Goal: Task Accomplishment & Management: Use online tool/utility

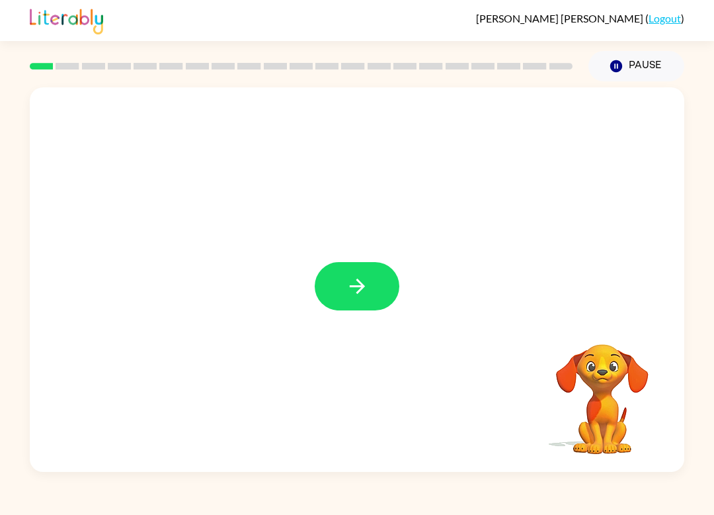
click at [371, 276] on button "button" at bounding box center [357, 286] width 85 height 48
click at [707, 510] on div "[PERSON_NAME] ( Logout ) Pause Pause Your browser must support playing .mp4 fil…" at bounding box center [357, 257] width 714 height 515
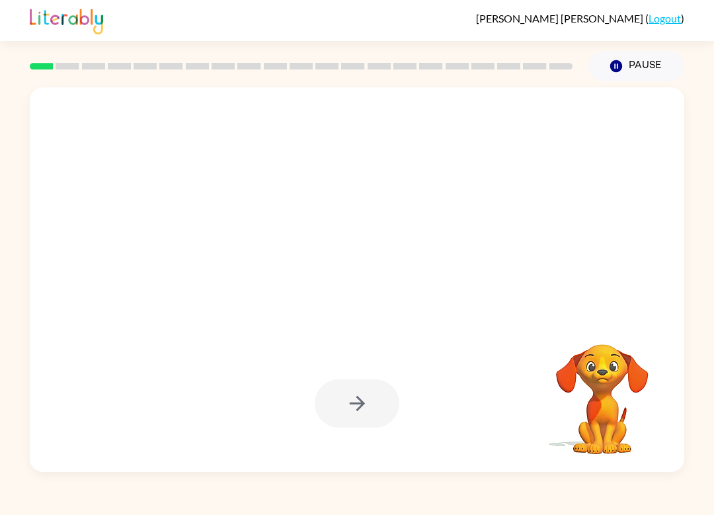
click at [669, 19] on link "Logout" at bounding box center [665, 18] width 32 height 13
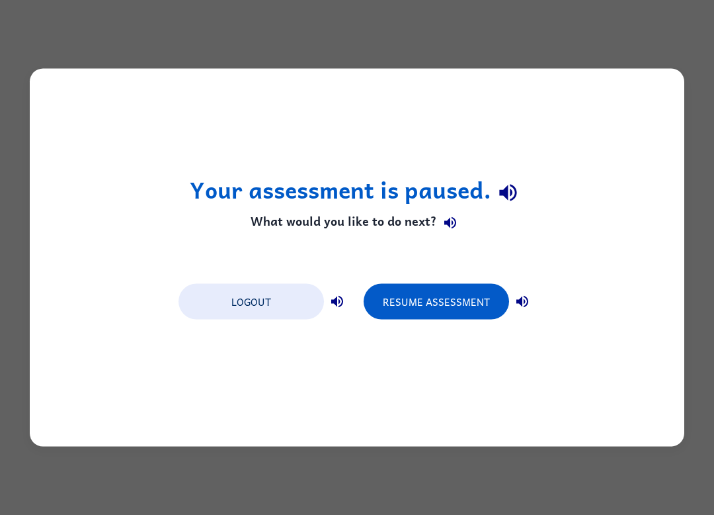
click at [458, 306] on button "Resume Assessment" at bounding box center [437, 302] width 146 height 36
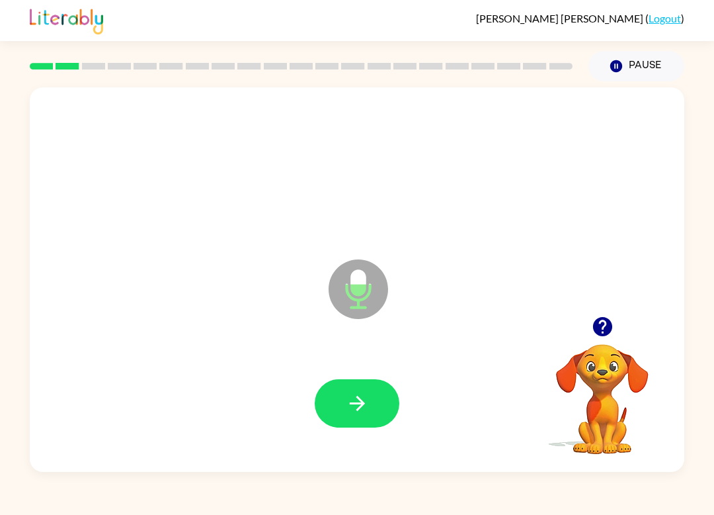
click at [612, 326] on icon "button" at bounding box center [602, 326] width 19 height 19
click at [611, 326] on video "Your browser must support playing .mp4 files to use Literably. Please try using…" at bounding box center [602, 389] width 132 height 132
click at [361, 287] on icon "Microphone The Microphone is here when it is your turn to talk" at bounding box center [424, 305] width 198 height 99
click at [603, 325] on icon "button" at bounding box center [602, 326] width 19 height 19
click at [370, 397] on button "button" at bounding box center [357, 403] width 85 height 48
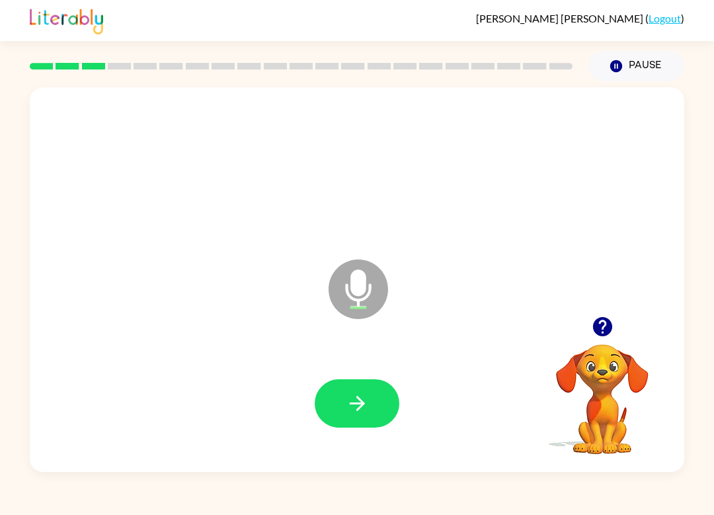
click at [364, 401] on icon "button" at bounding box center [357, 403] width 23 height 23
click at [353, 417] on button "button" at bounding box center [357, 403] width 85 height 48
click at [353, 388] on button "button" at bounding box center [357, 403] width 85 height 48
click at [367, 411] on icon "button" at bounding box center [357, 403] width 23 height 23
click at [602, 336] on icon "button" at bounding box center [602, 326] width 19 height 19
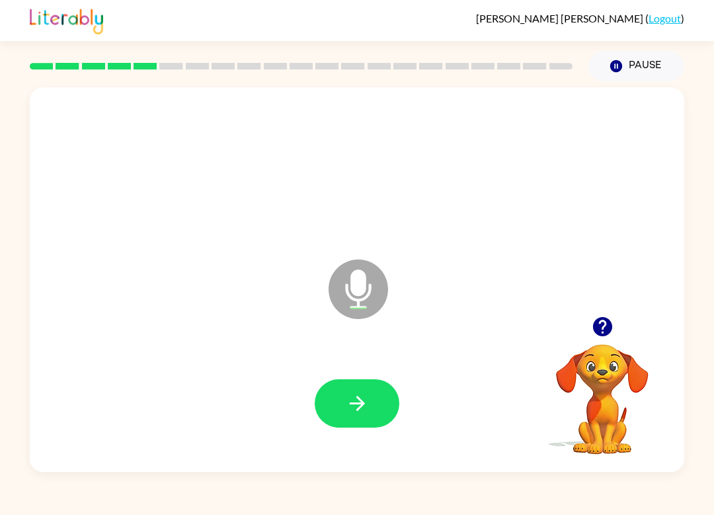
click at [352, 405] on icon "button" at bounding box center [357, 403] width 23 height 23
click at [599, 318] on icon "button" at bounding box center [602, 326] width 19 height 19
click at [358, 396] on icon "button" at bounding box center [357, 403] width 23 height 23
click at [364, 406] on icon "button" at bounding box center [357, 403] width 23 height 23
click at [597, 334] on icon "button" at bounding box center [602, 326] width 19 height 19
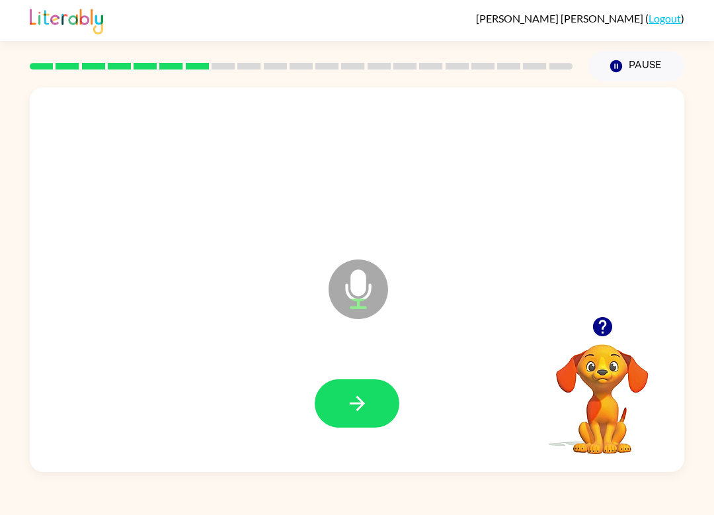
click at [374, 404] on button "button" at bounding box center [357, 403] width 85 height 48
click at [601, 332] on icon "button" at bounding box center [602, 326] width 19 height 19
click at [362, 406] on icon "button" at bounding box center [356, 403] width 15 height 15
click at [358, 417] on button "button" at bounding box center [357, 403] width 85 height 48
click at [365, 414] on icon "button" at bounding box center [357, 403] width 23 height 23
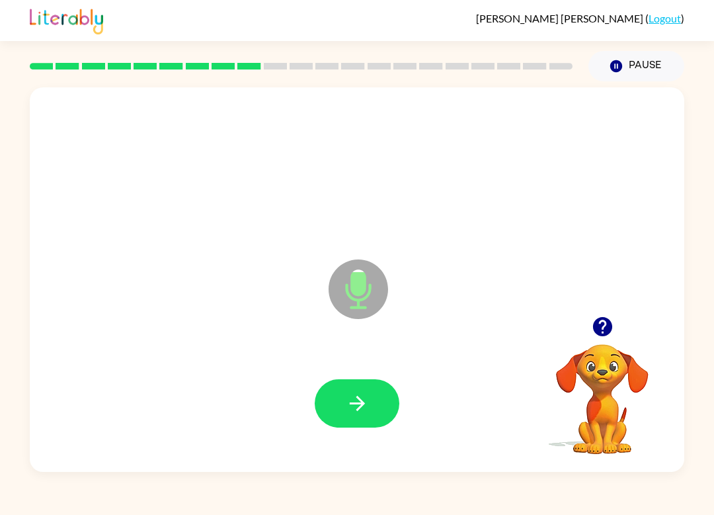
click at [360, 406] on icon "button" at bounding box center [357, 403] width 23 height 23
click at [369, 399] on button "button" at bounding box center [357, 403] width 85 height 48
click at [364, 413] on icon "button" at bounding box center [357, 403] width 23 height 23
click at [365, 402] on icon "button" at bounding box center [357, 403] width 23 height 23
click at [351, 398] on icon "button" at bounding box center [357, 403] width 23 height 23
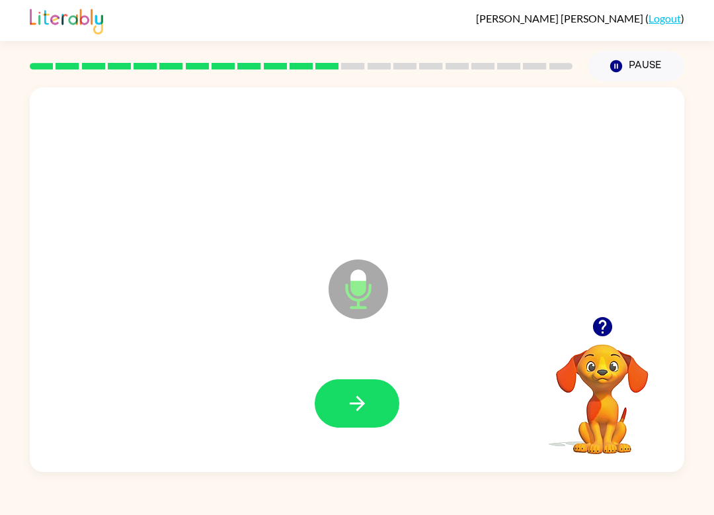
click at [379, 399] on button "button" at bounding box center [357, 403] width 85 height 48
click at [362, 423] on button "button" at bounding box center [357, 403] width 85 height 48
click at [360, 417] on button "button" at bounding box center [357, 403] width 85 height 48
click at [364, 413] on icon "button" at bounding box center [357, 403] width 23 height 23
click at [361, 412] on icon "button" at bounding box center [357, 403] width 23 height 23
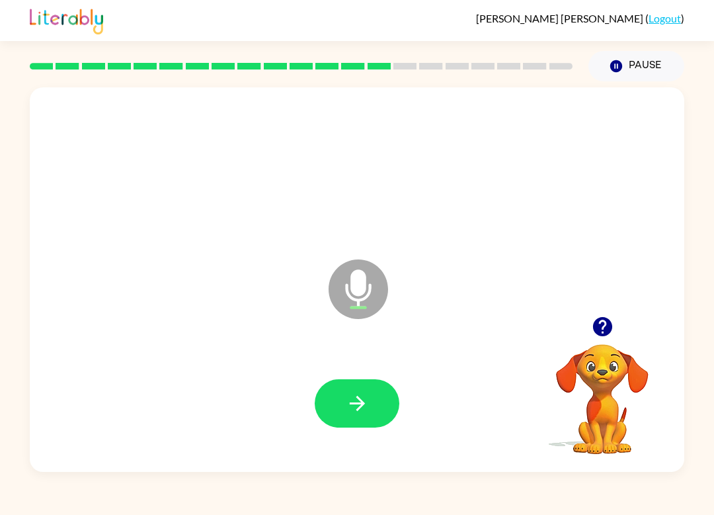
click at [363, 415] on button "button" at bounding box center [357, 403] width 85 height 48
click at [356, 399] on icon "button" at bounding box center [357, 403] width 23 height 23
click at [354, 411] on icon "button" at bounding box center [357, 403] width 23 height 23
click at [351, 397] on icon "button" at bounding box center [357, 403] width 23 height 23
click at [363, 399] on icon "button" at bounding box center [357, 403] width 23 height 23
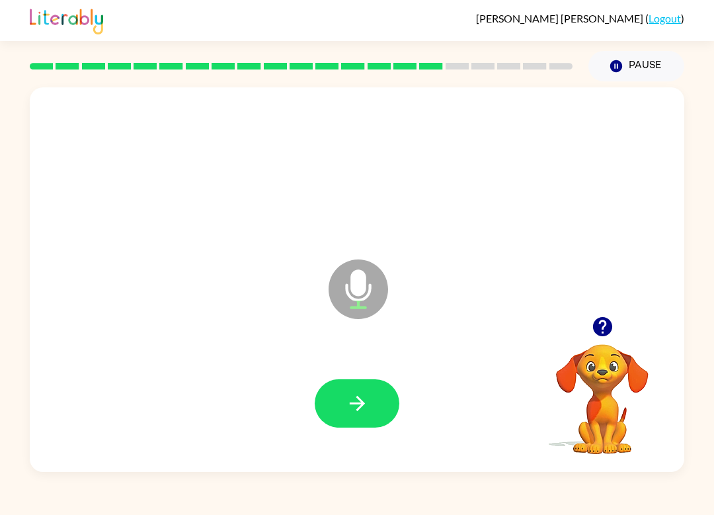
click at [358, 398] on icon "button" at bounding box center [356, 403] width 15 height 15
click at [327, 425] on button "button" at bounding box center [357, 403] width 85 height 48
click at [356, 415] on button "button" at bounding box center [357, 403] width 85 height 48
click at [376, 401] on button "button" at bounding box center [357, 403] width 85 height 48
click at [369, 404] on button "button" at bounding box center [357, 403] width 85 height 48
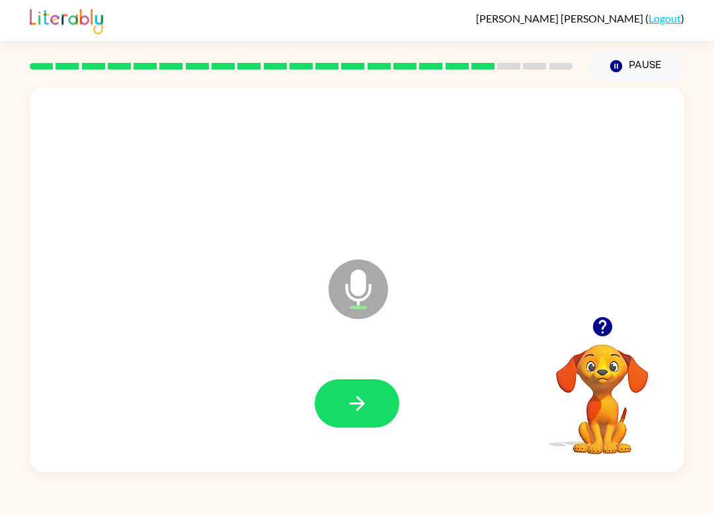
click at [365, 417] on button "button" at bounding box center [357, 403] width 85 height 48
click at [371, 406] on button "button" at bounding box center [357, 403] width 85 height 48
click at [354, 405] on icon "button" at bounding box center [357, 403] width 23 height 23
click at [350, 412] on icon "button" at bounding box center [357, 403] width 23 height 23
click at [370, 413] on button "button" at bounding box center [357, 403] width 85 height 48
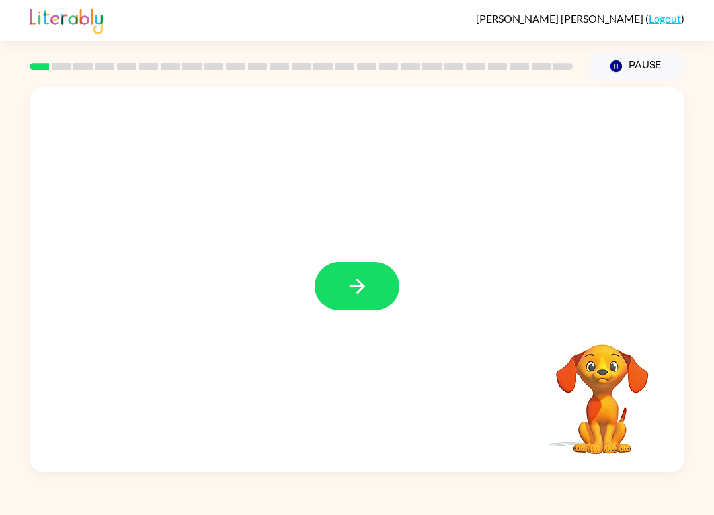
click at [354, 308] on button "button" at bounding box center [357, 286] width 85 height 48
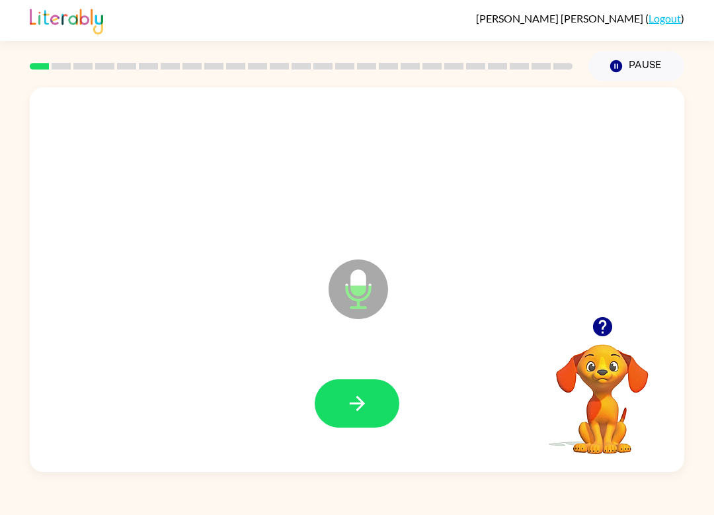
click at [356, 403] on icon "button" at bounding box center [356, 403] width 15 height 15
click at [364, 404] on icon "button" at bounding box center [356, 403] width 15 height 15
click at [347, 421] on button "button" at bounding box center [357, 403] width 85 height 48
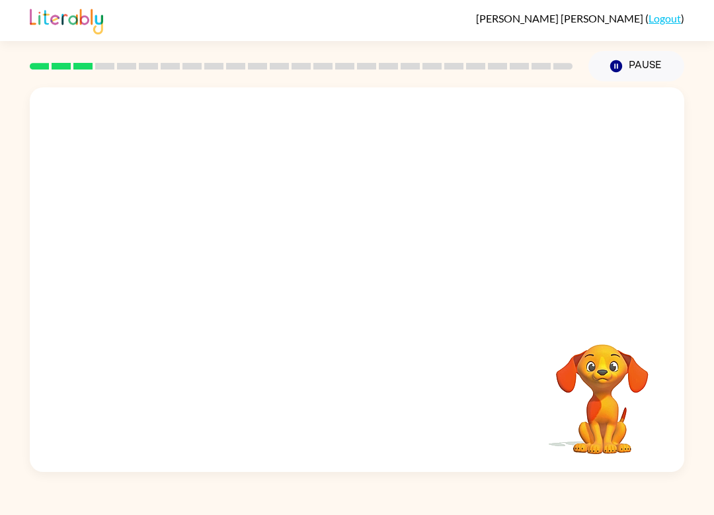
click at [417, 509] on div "[PERSON_NAME] ( Logout ) Pause Pause Your browser must support playing .mp4 fil…" at bounding box center [357, 257] width 714 height 515
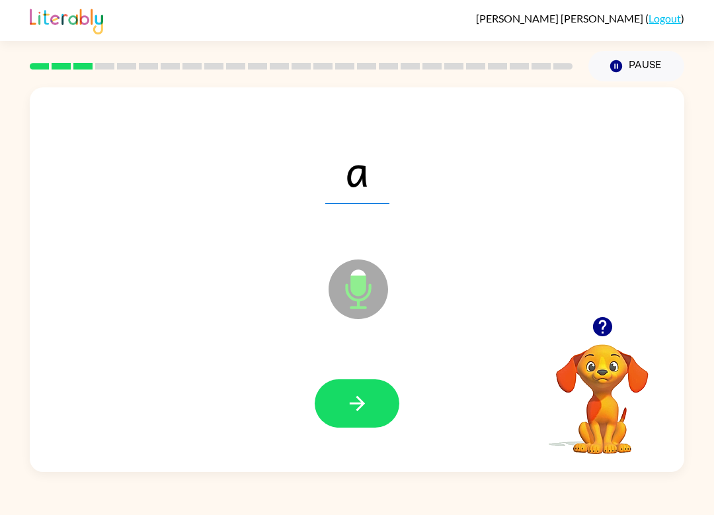
click at [362, 411] on icon "button" at bounding box center [357, 403] width 23 height 23
click at [367, 411] on icon "button" at bounding box center [357, 403] width 23 height 23
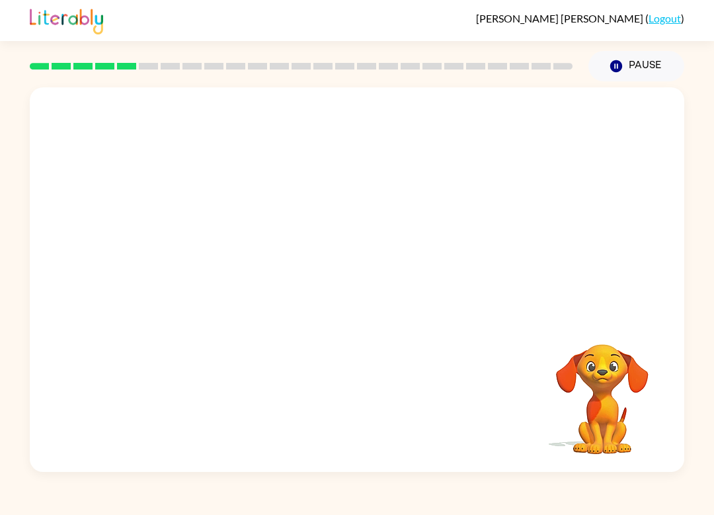
click at [261, 510] on div "[PERSON_NAME] ( Logout ) Pause Pause Your browser must support playing .mp4 fil…" at bounding box center [357, 257] width 714 height 515
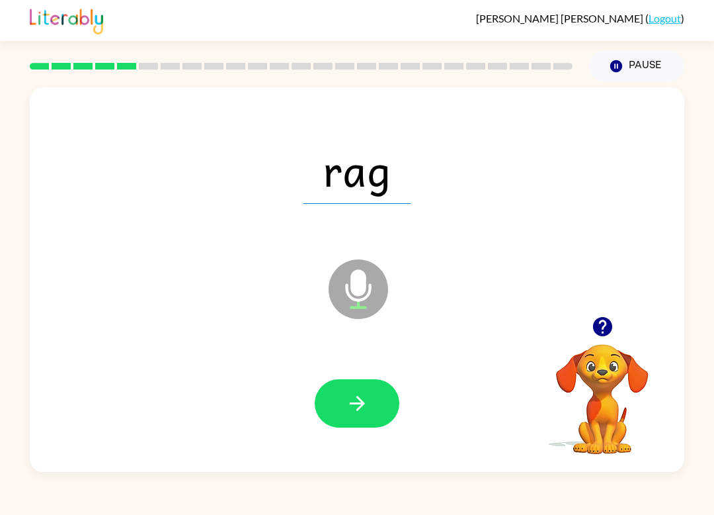
click at [346, 397] on icon "button" at bounding box center [357, 403] width 23 height 23
click at [358, 403] on icon "button" at bounding box center [357, 403] width 23 height 23
click at [349, 405] on icon "button" at bounding box center [357, 403] width 23 height 23
click at [352, 402] on icon "button" at bounding box center [357, 403] width 23 height 23
click at [349, 396] on icon "button" at bounding box center [357, 403] width 23 height 23
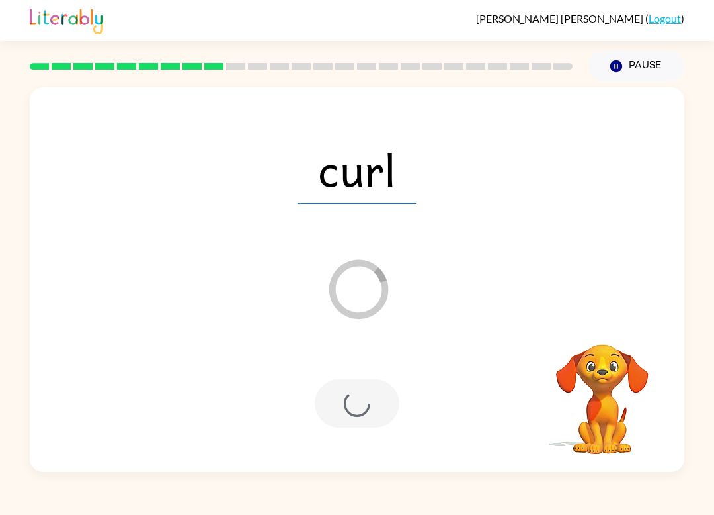
click at [1, 462] on div "curl Loader Your response is being sent to our graders Your browser must suppor…" at bounding box center [357, 276] width 714 height 390
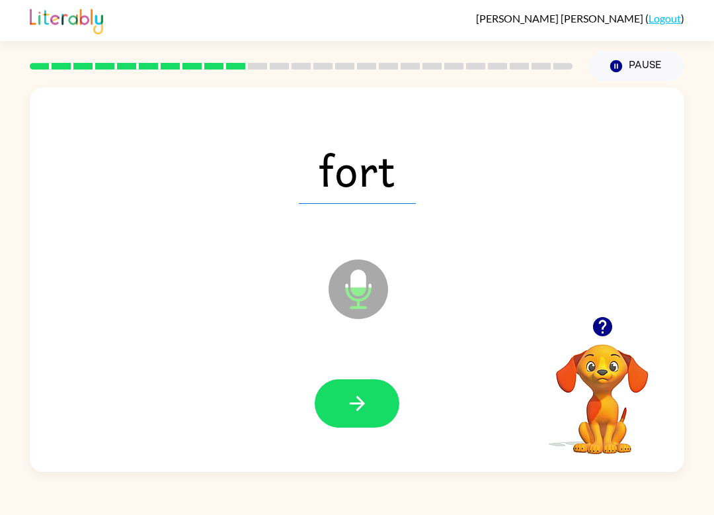
click at [363, 413] on icon "button" at bounding box center [357, 403] width 23 height 23
click at [354, 410] on icon "button" at bounding box center [357, 403] width 23 height 23
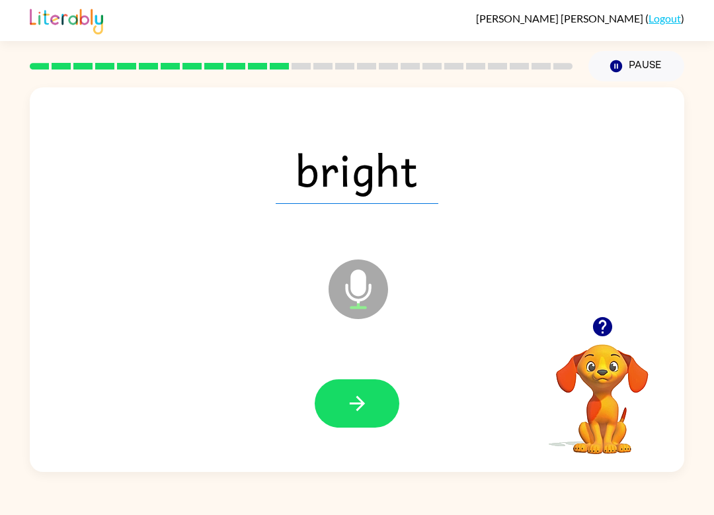
click at [359, 404] on icon "button" at bounding box center [356, 403] width 15 height 15
click at [361, 403] on icon "button" at bounding box center [357, 403] width 23 height 23
click at [362, 404] on icon "button" at bounding box center [356, 403] width 15 height 15
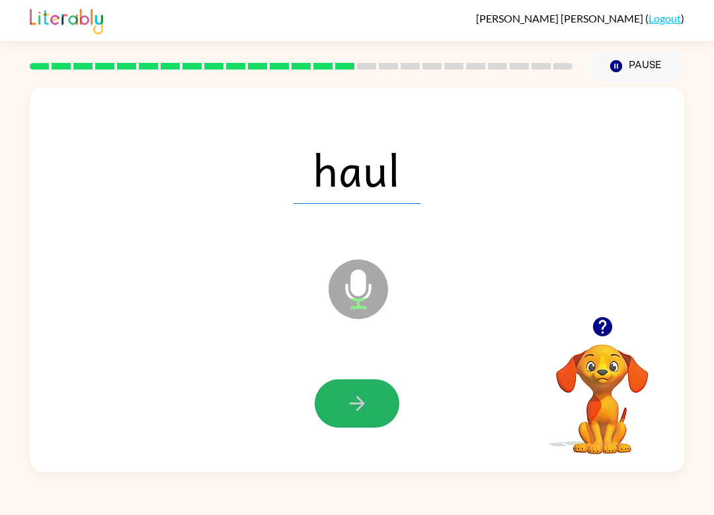
click at [356, 414] on icon "button" at bounding box center [357, 403] width 23 height 23
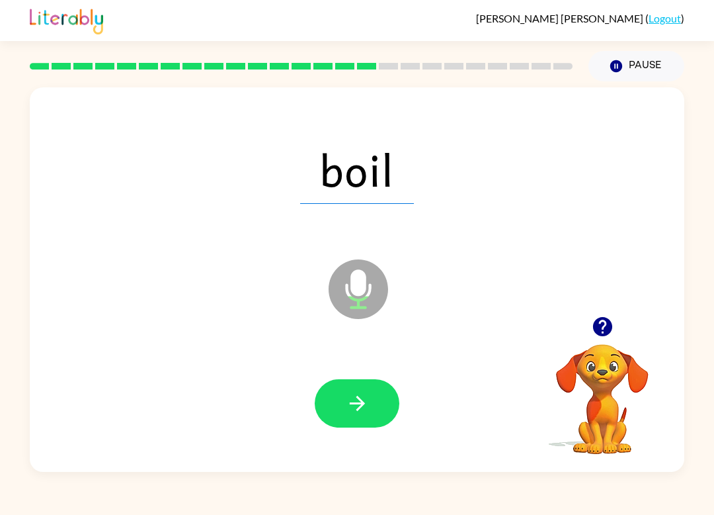
click at [361, 421] on button "button" at bounding box center [357, 403] width 85 height 48
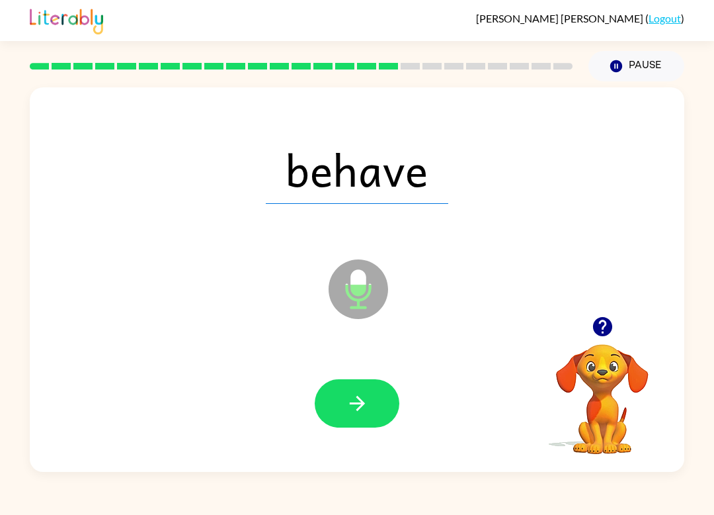
click at [370, 401] on button "button" at bounding box center [357, 403] width 85 height 48
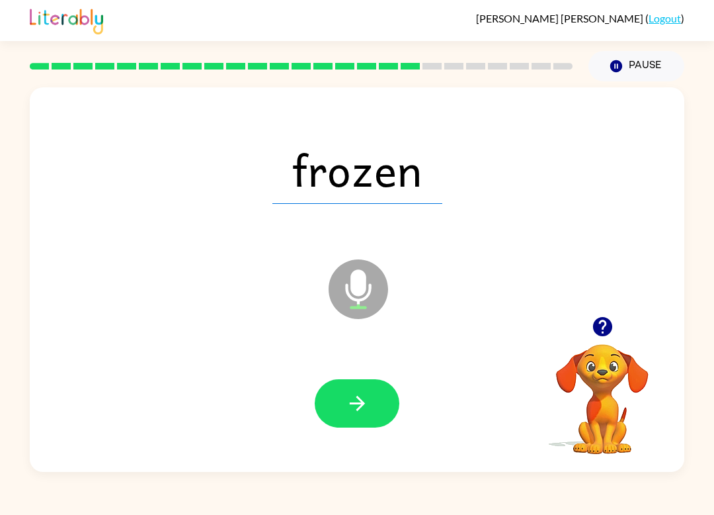
click at [370, 409] on button "button" at bounding box center [357, 403] width 85 height 48
click at [361, 399] on icon "button" at bounding box center [357, 403] width 23 height 23
click at [362, 402] on icon "button" at bounding box center [356, 403] width 15 height 15
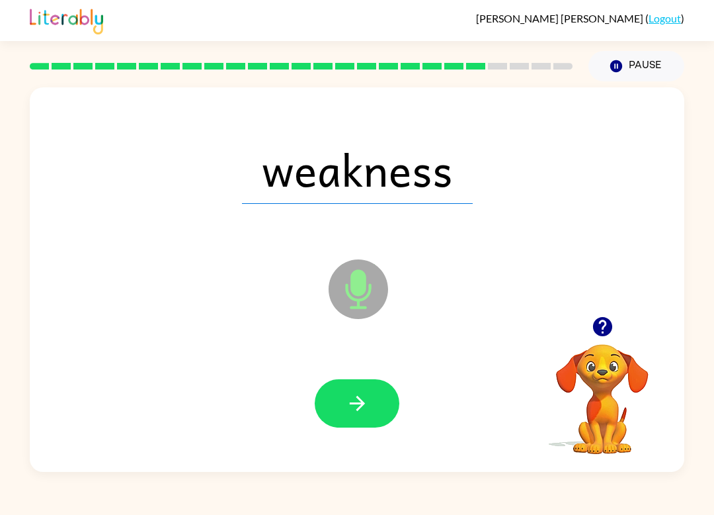
click at [350, 416] on button "button" at bounding box center [357, 403] width 85 height 48
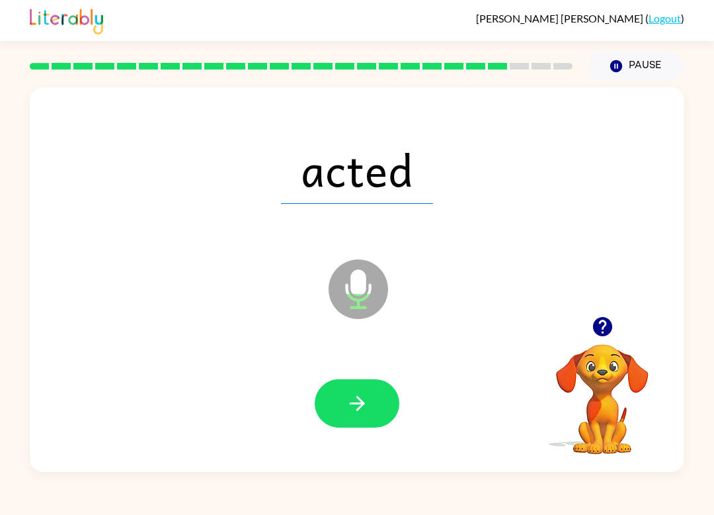
click at [370, 413] on button "button" at bounding box center [357, 403] width 85 height 48
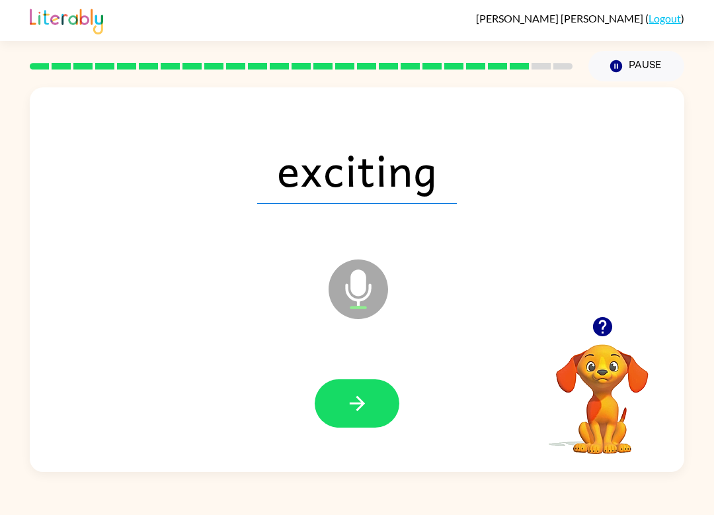
click at [358, 413] on icon "button" at bounding box center [357, 403] width 23 height 23
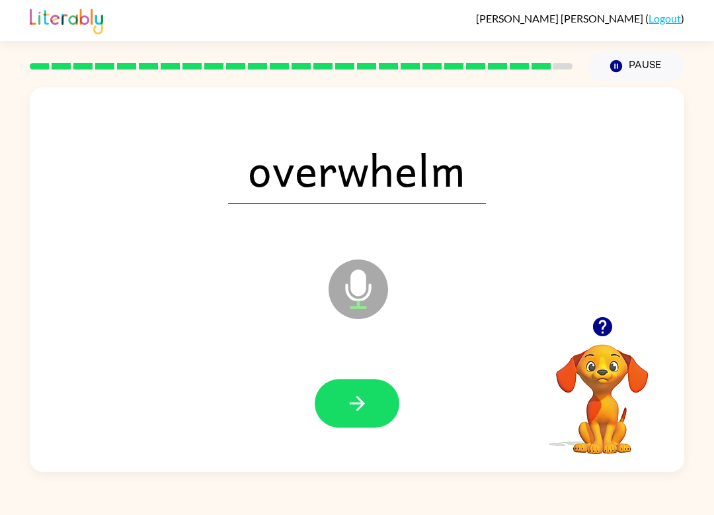
click at [363, 405] on icon "button" at bounding box center [356, 403] width 15 height 15
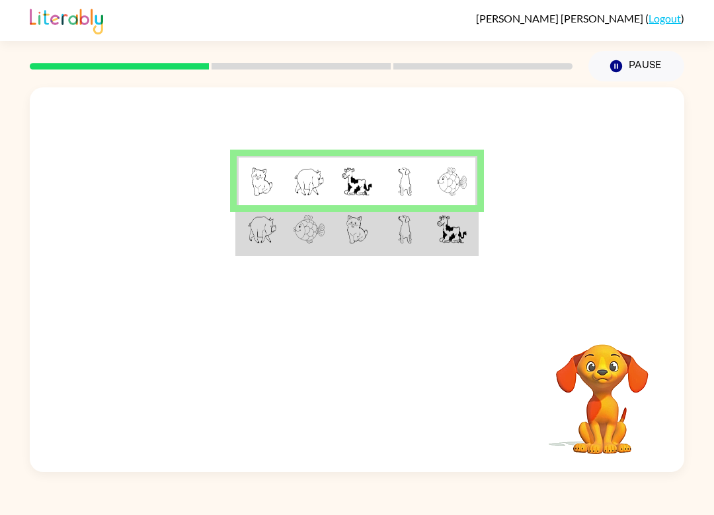
click at [432, 253] on td at bounding box center [453, 230] width 48 height 50
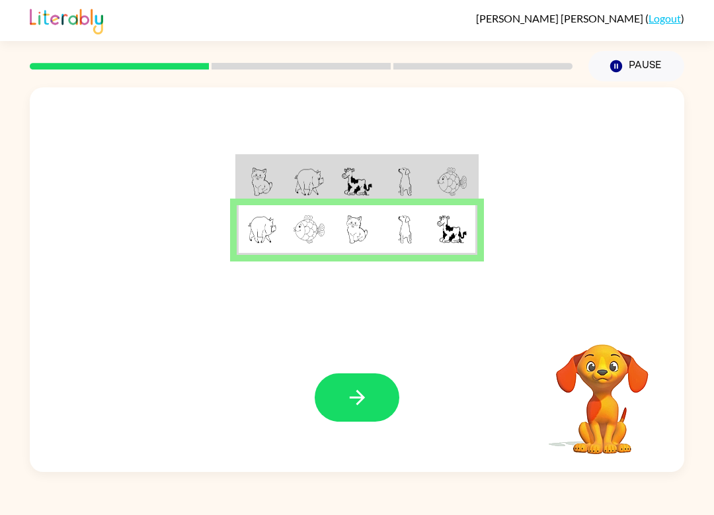
click at [354, 404] on icon "button" at bounding box center [357, 397] width 23 height 23
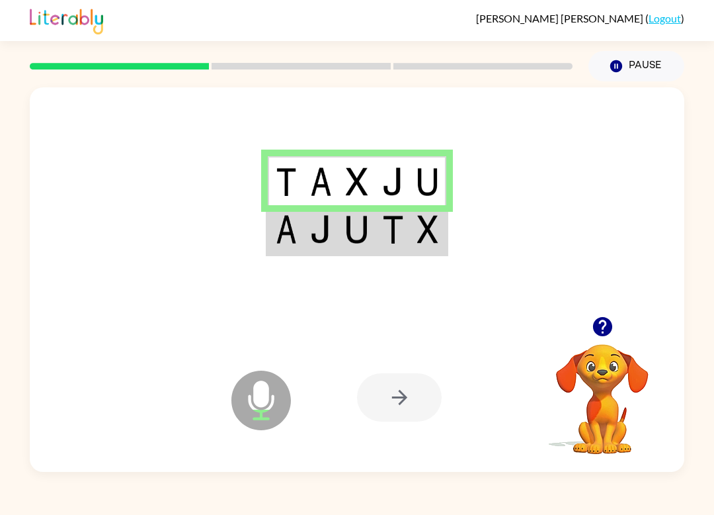
click at [397, 247] on td at bounding box center [393, 230] width 36 height 50
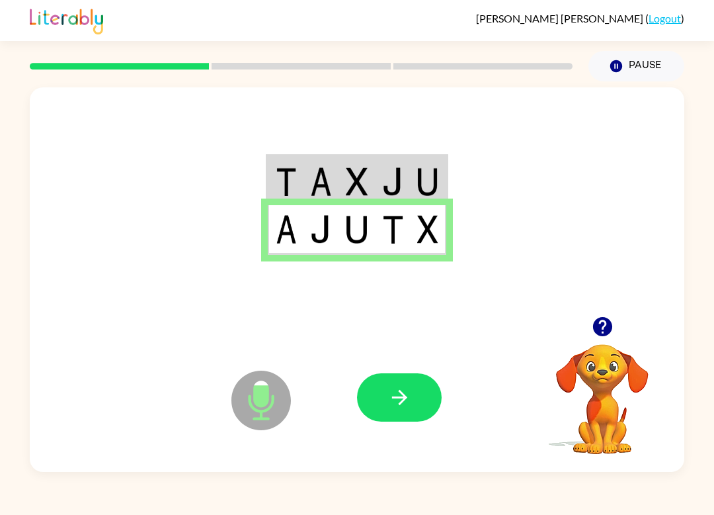
click at [412, 401] on button "button" at bounding box center [399, 397] width 85 height 48
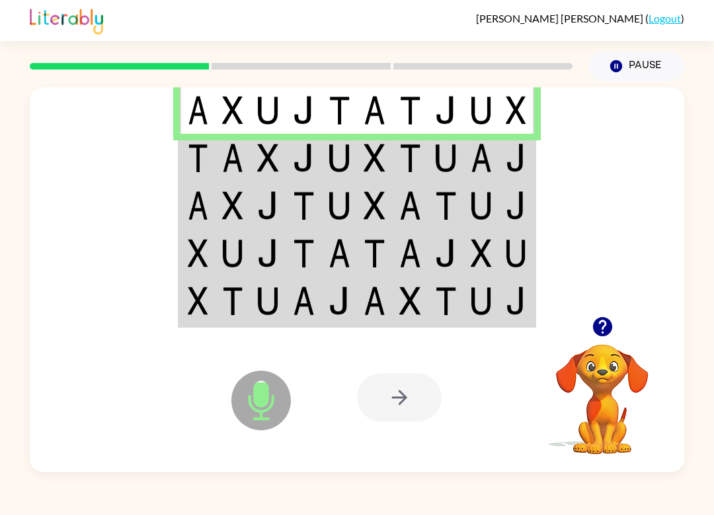
click at [482, 163] on img at bounding box center [482, 158] width 22 height 28
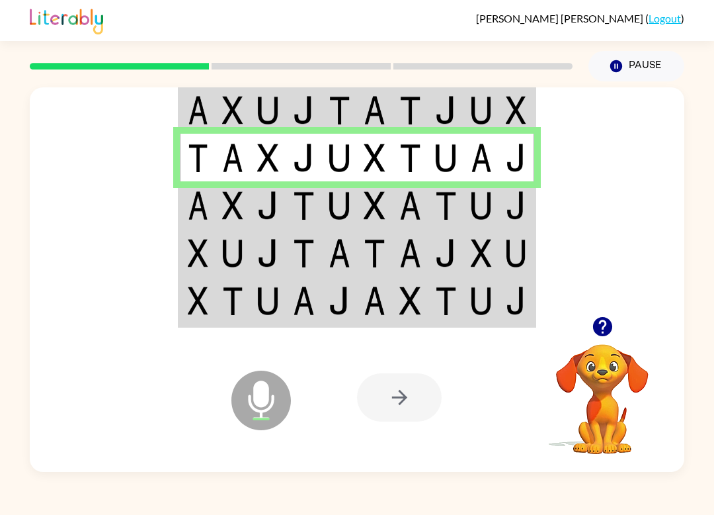
click at [439, 210] on img at bounding box center [446, 205] width 22 height 28
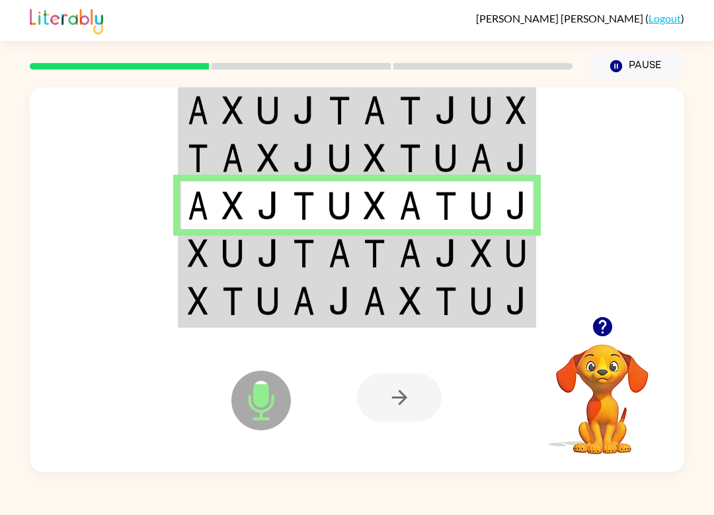
click at [462, 258] on td at bounding box center [446, 253] width 36 height 48
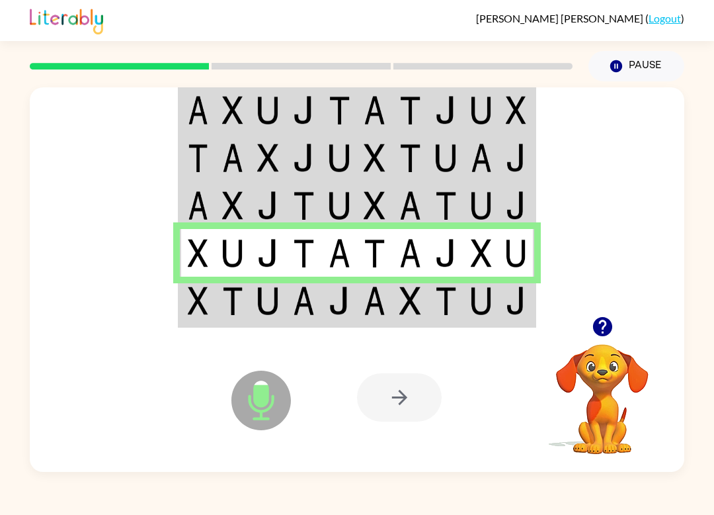
click at [484, 291] on img at bounding box center [482, 300] width 22 height 28
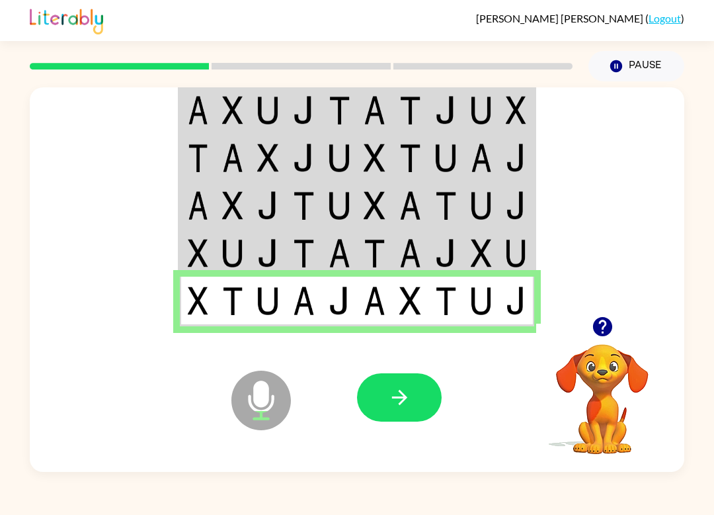
click at [403, 395] on icon "button" at bounding box center [399, 397] width 15 height 15
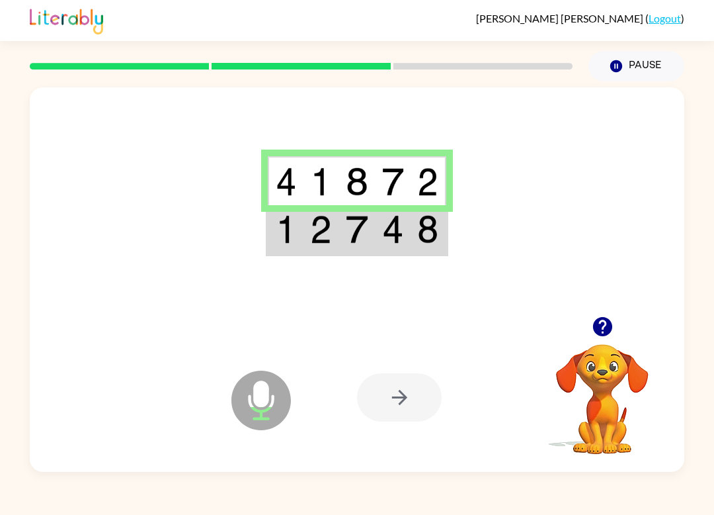
click at [423, 231] on img at bounding box center [427, 229] width 21 height 28
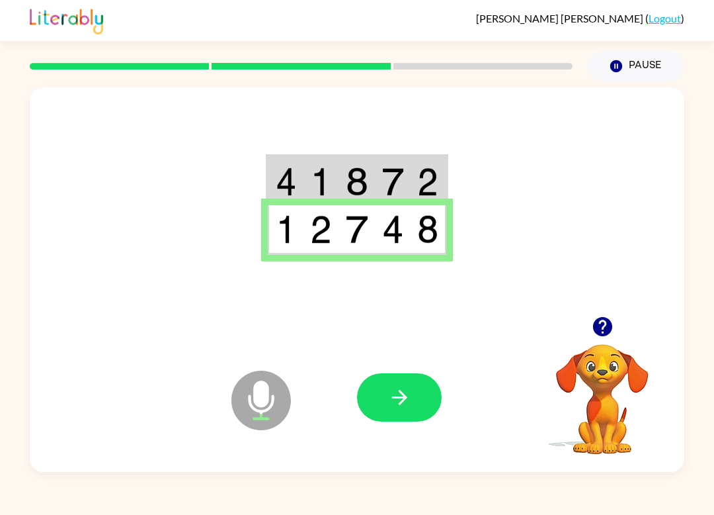
click at [430, 403] on button "button" at bounding box center [399, 397] width 85 height 48
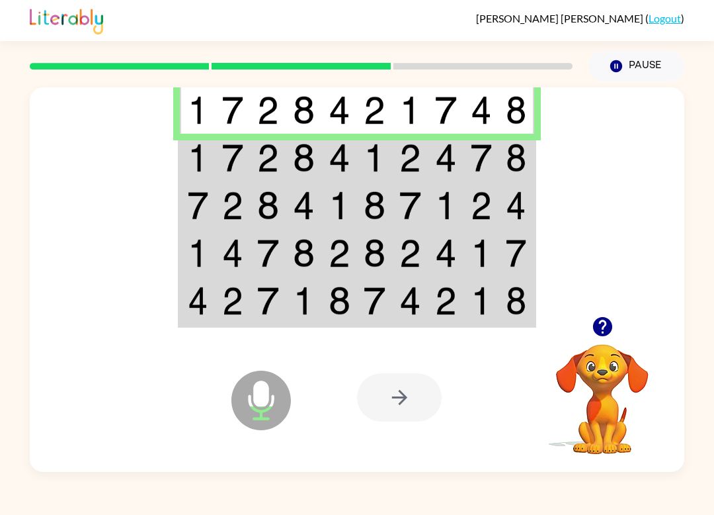
click at [518, 157] on img at bounding box center [516, 158] width 21 height 28
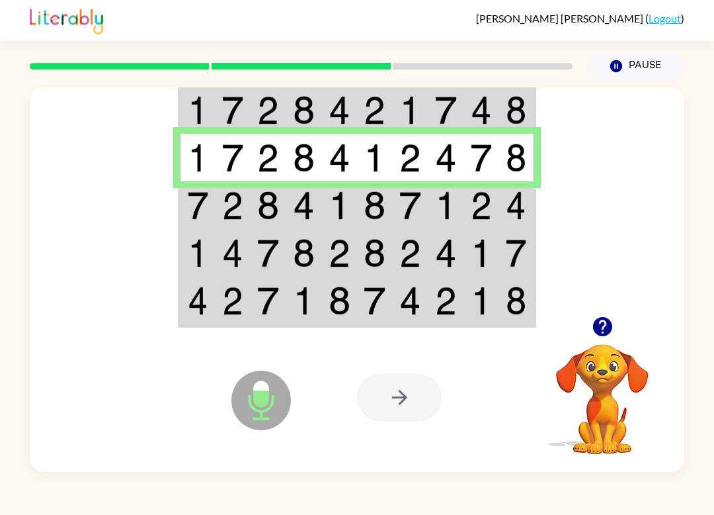
click at [499, 205] on td at bounding box center [482, 205] width 36 height 48
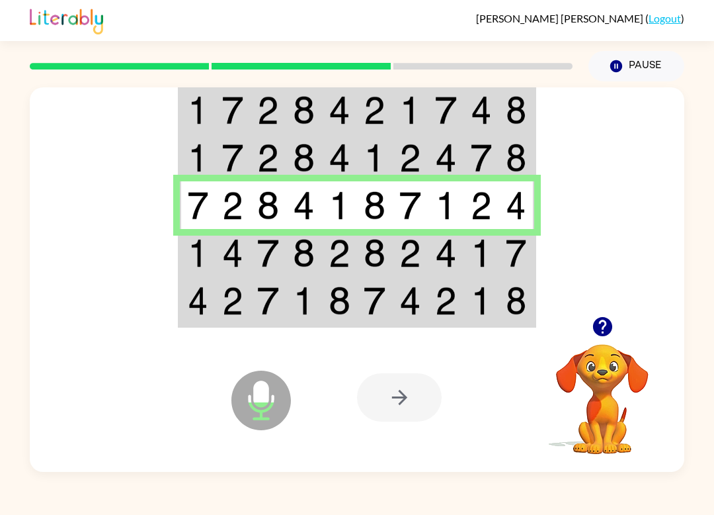
click at [477, 244] on img at bounding box center [482, 253] width 22 height 28
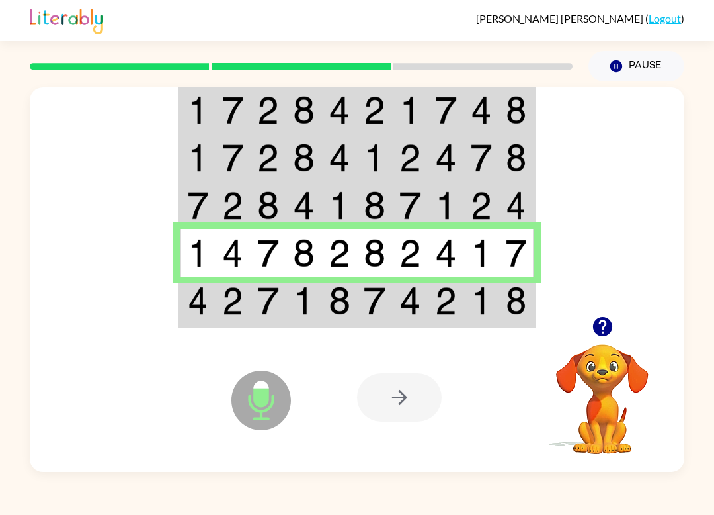
click at [516, 310] on img at bounding box center [516, 300] width 21 height 28
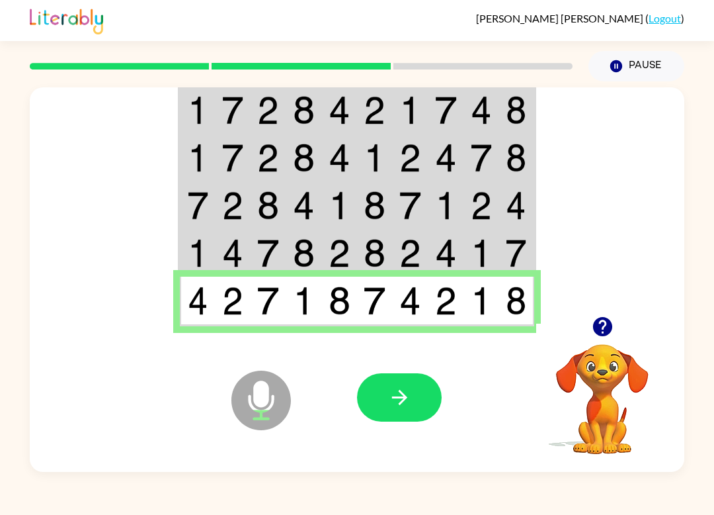
click at [405, 399] on icon "button" at bounding box center [399, 397] width 15 height 15
